Goal: Find specific page/section: Find specific page/section

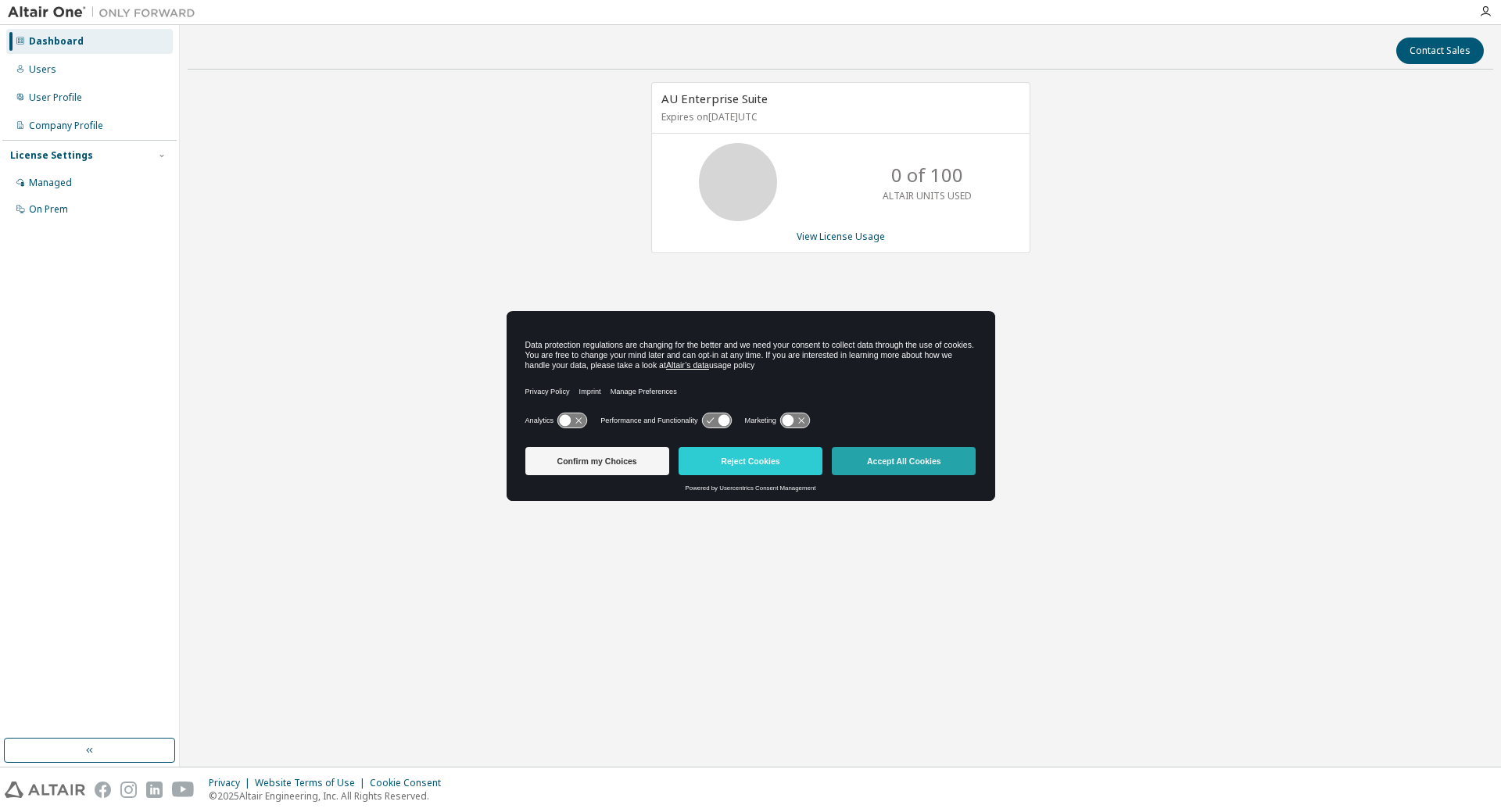
click at [929, 463] on button "Accept All Cookies" at bounding box center [903, 461] width 144 height 28
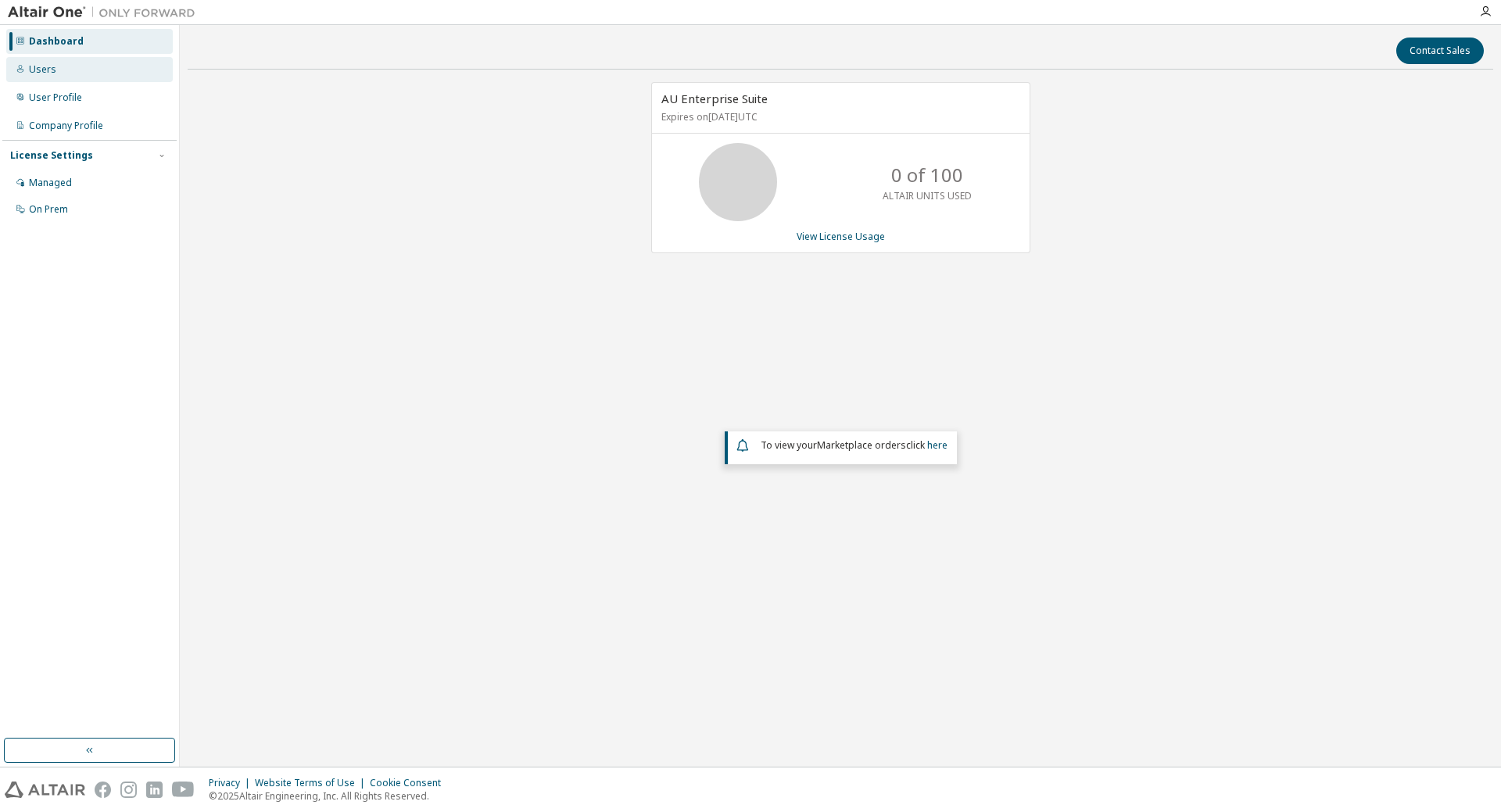
click at [83, 75] on div "Users" at bounding box center [89, 70] width 166 height 25
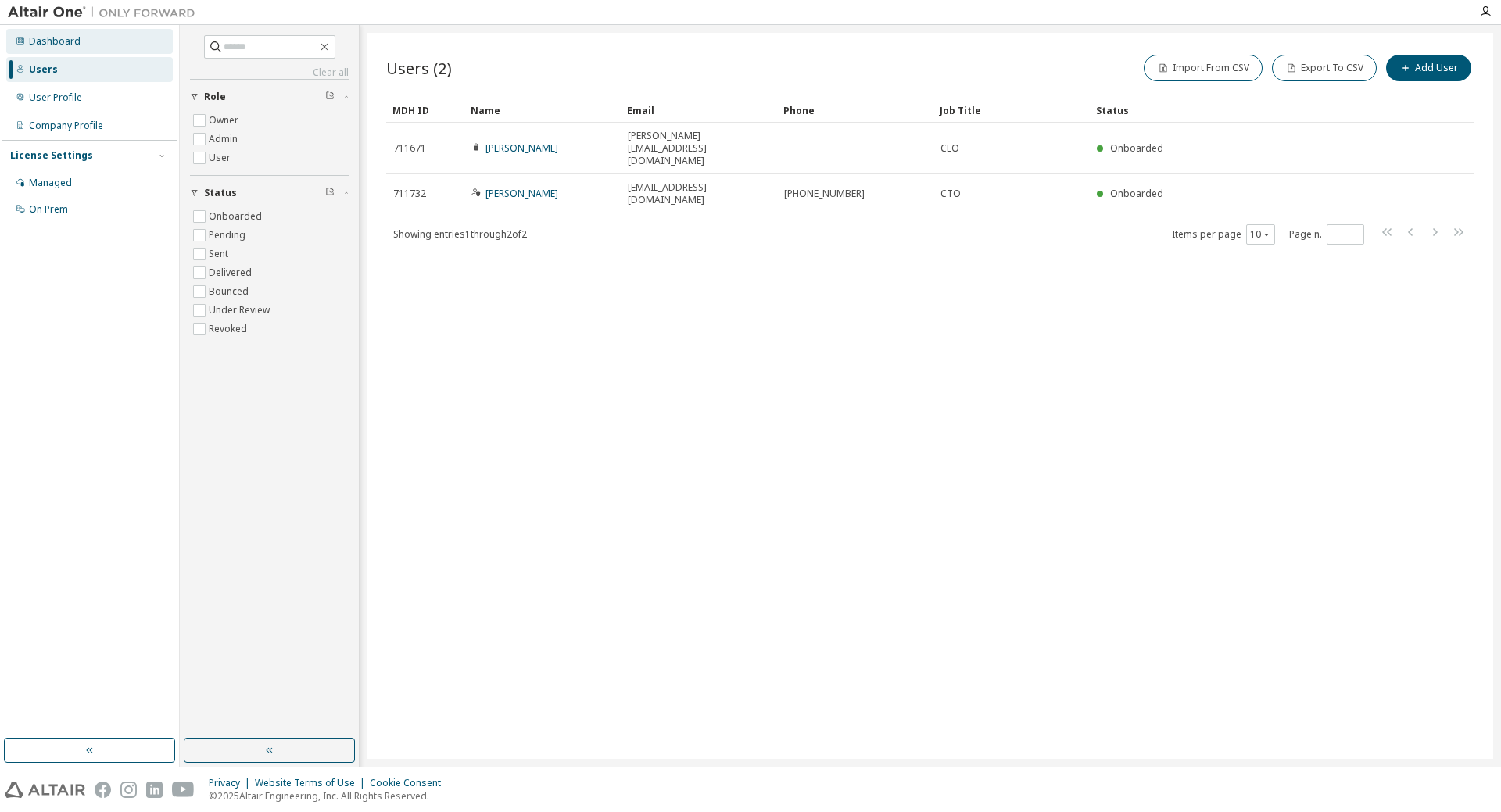
click at [67, 36] on div "Dashboard" at bounding box center [55, 42] width 52 height 13
